Goal: Find specific page/section: Find specific page/section

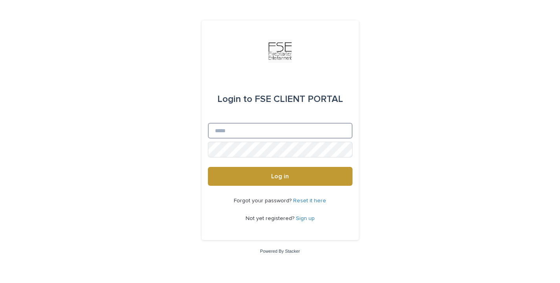
type input "**********"
click at [280, 176] on button "Log in" at bounding box center [280, 176] width 145 height 19
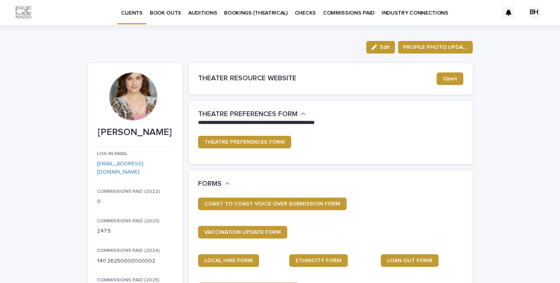
click at [259, 15] on p "BOOKINGS (THEATRICAL)" at bounding box center [256, 8] width 64 height 17
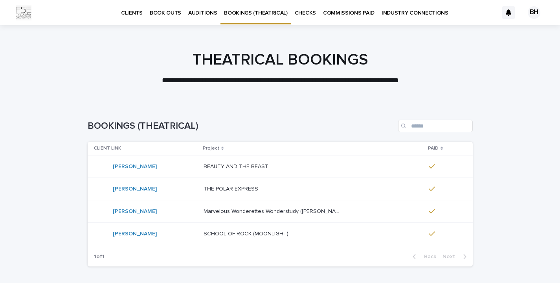
click at [172, 10] on p "BOOK OUTS" at bounding box center [165, 8] width 31 height 17
